Goal: Task Accomplishment & Management: Complete application form

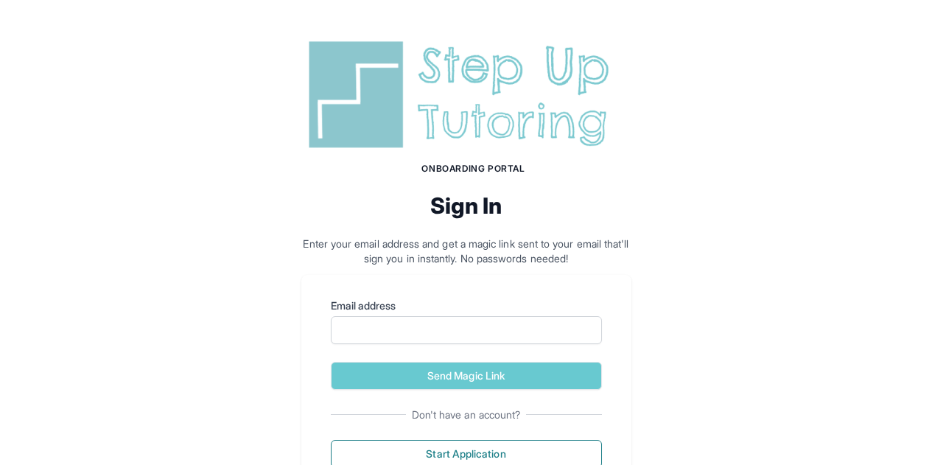
scroll to position [62, 0]
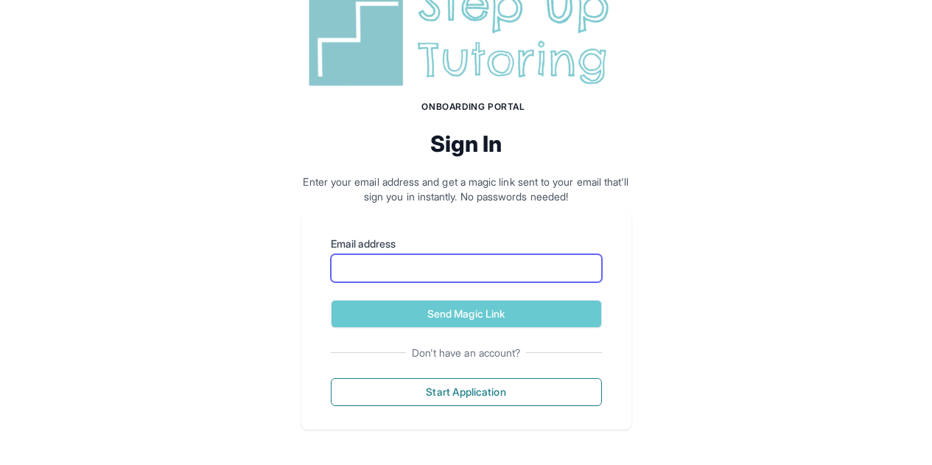
click at [343, 264] on input "Email address" at bounding box center [466, 268] width 271 height 28
type input "**********"
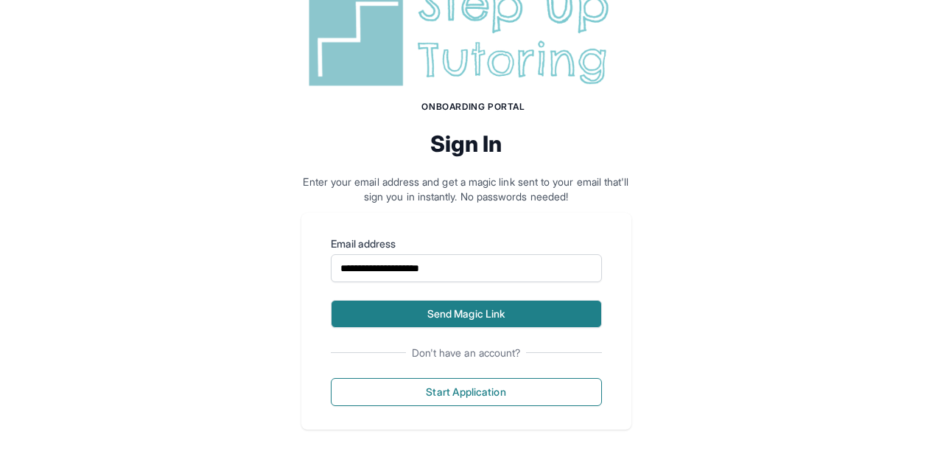
click at [426, 317] on button "Send Magic Link" at bounding box center [466, 314] width 271 height 28
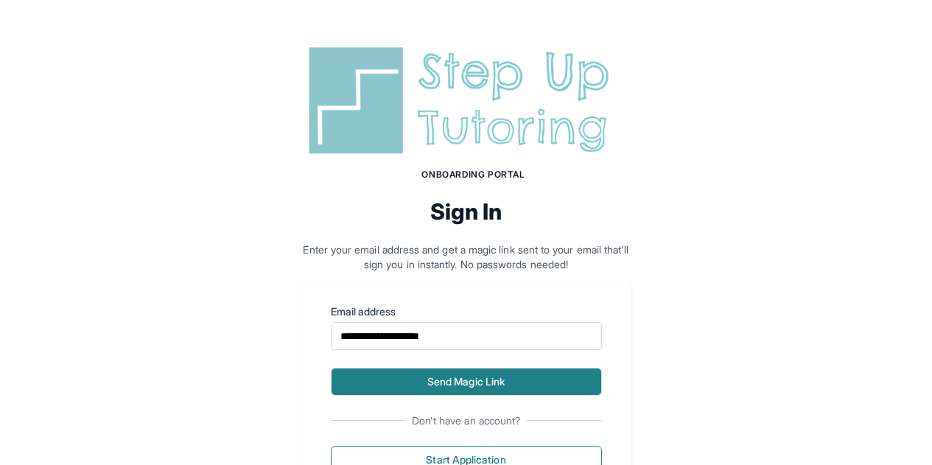
scroll to position [130, 0]
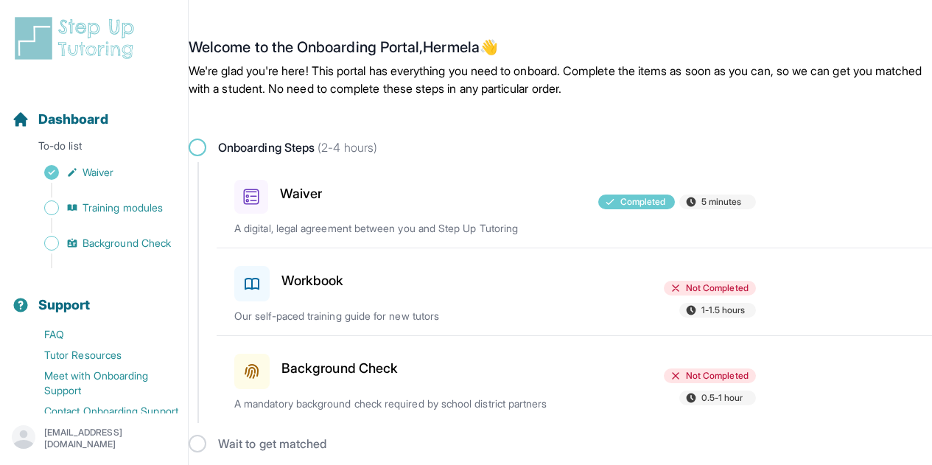
scroll to position [8, 0]
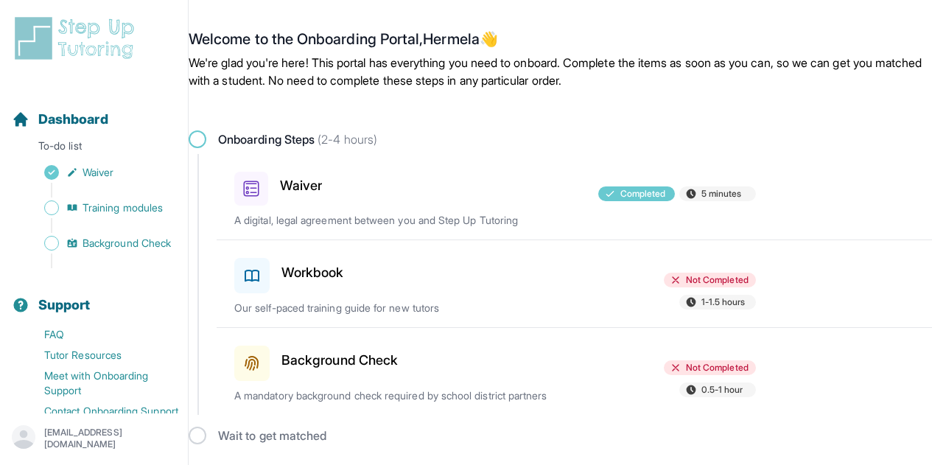
click at [415, 273] on div at bounding box center [494, 272] width 169 height 41
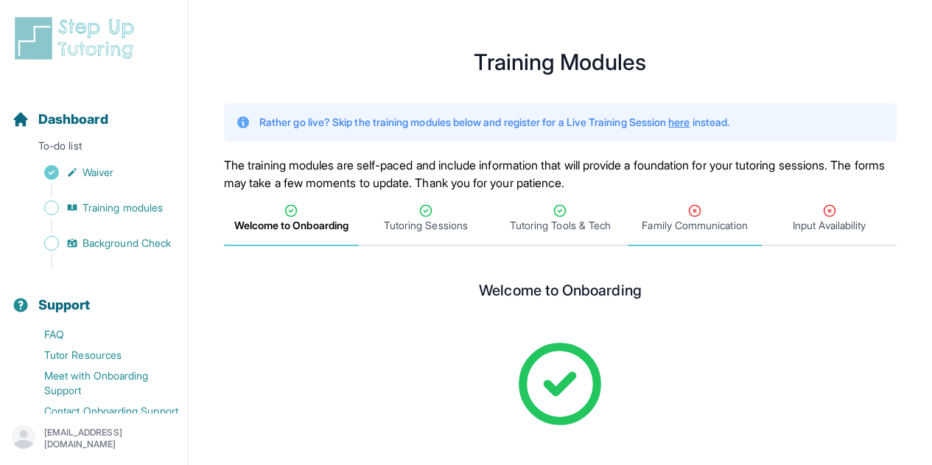
click at [690, 216] on icon "Tabs" at bounding box center [694, 210] width 15 height 15
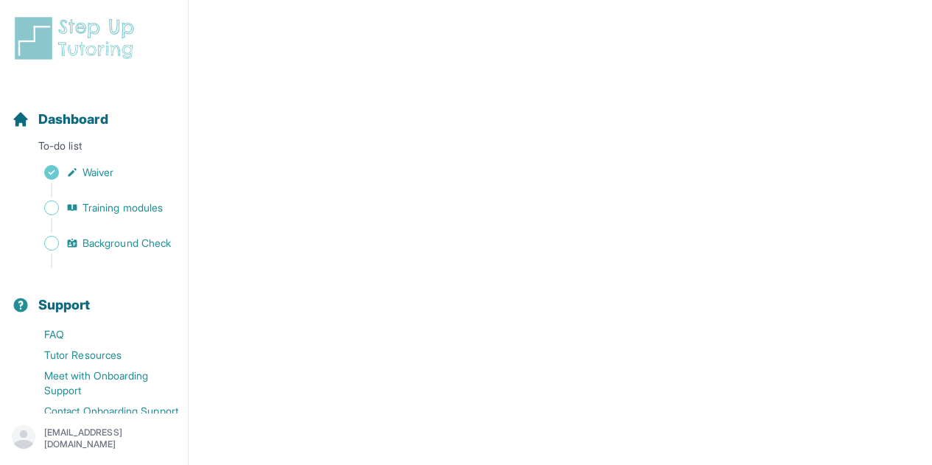
scroll to position [700, 0]
